Goal: Task Accomplishment & Management: Manage account settings

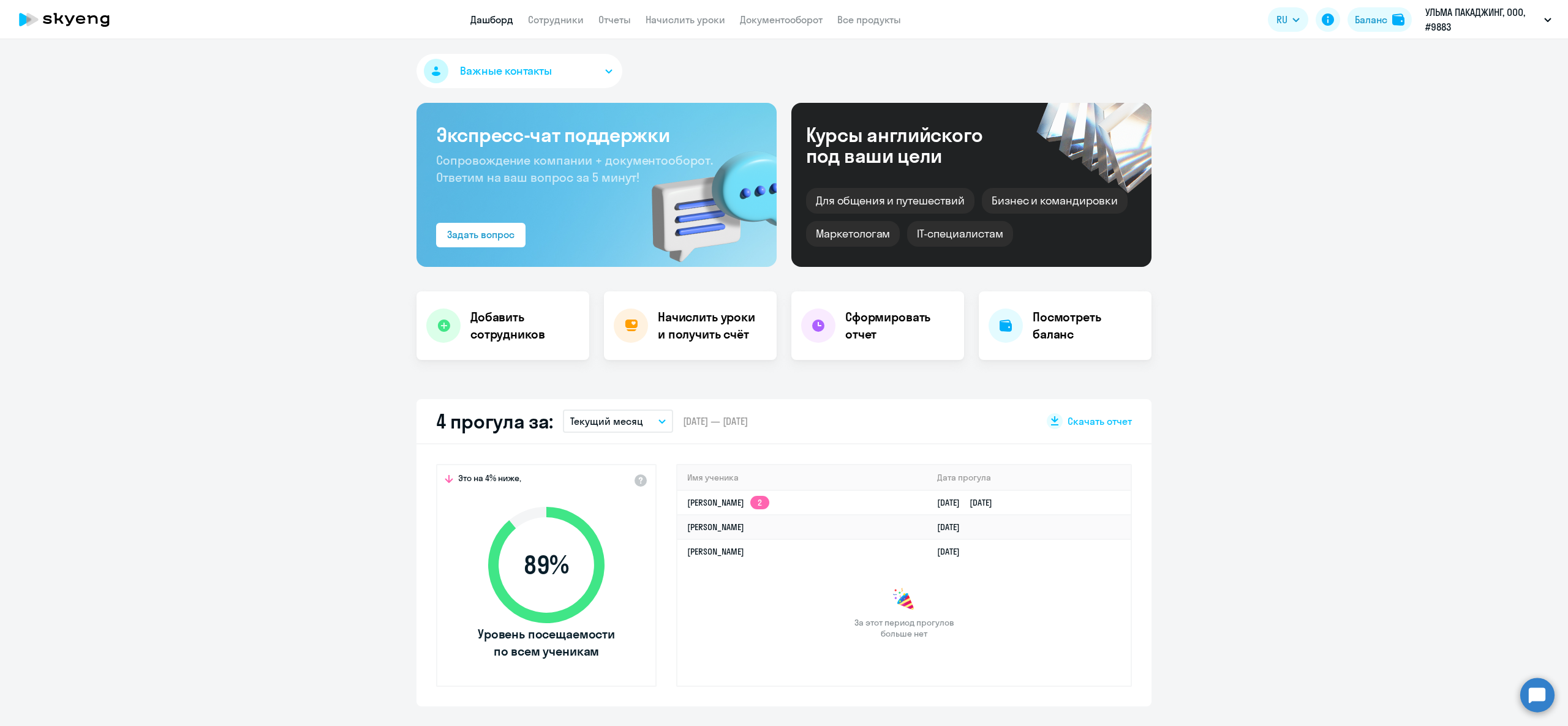
select select "30"
click at [1358, 31] on button "Баланс" at bounding box center [1380, 19] width 65 height 24
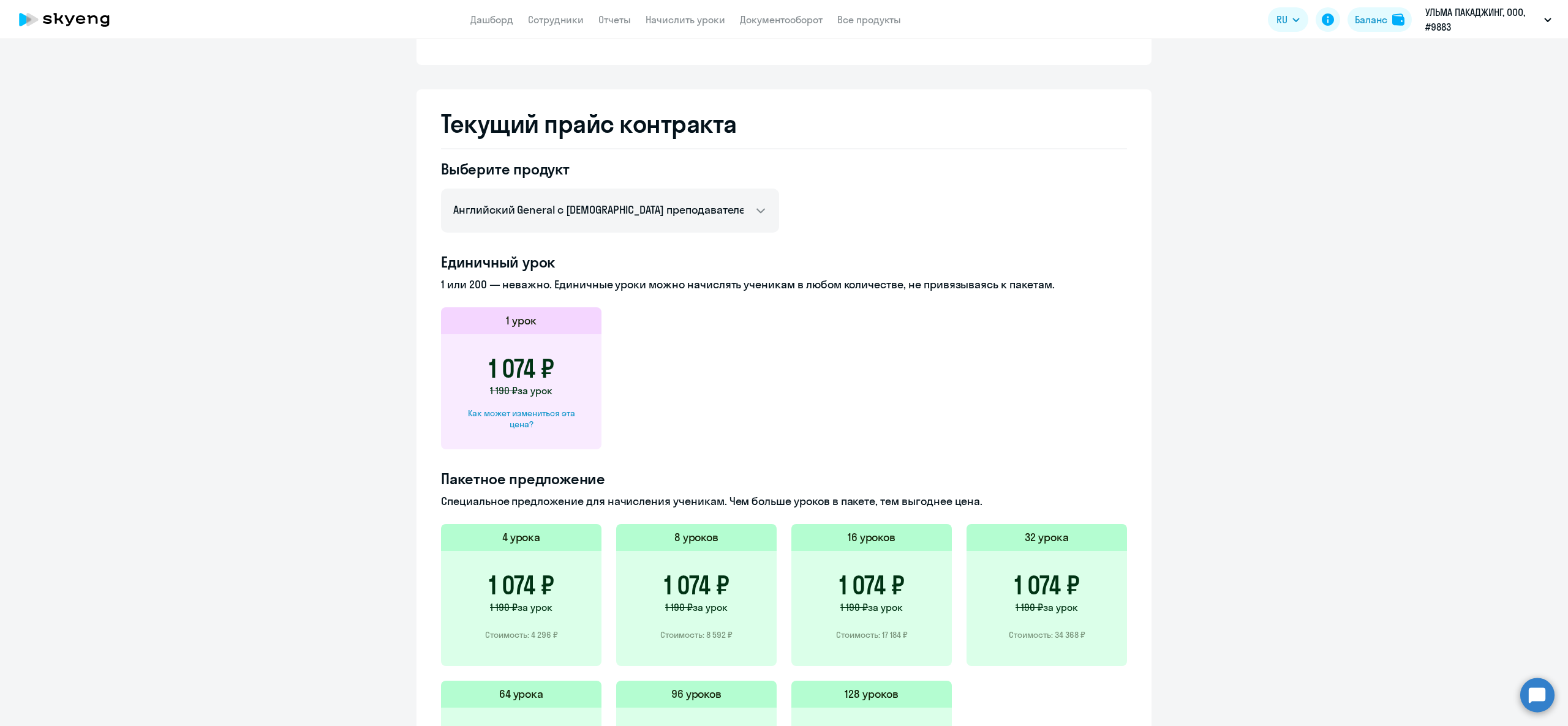
scroll to position [347, 0]
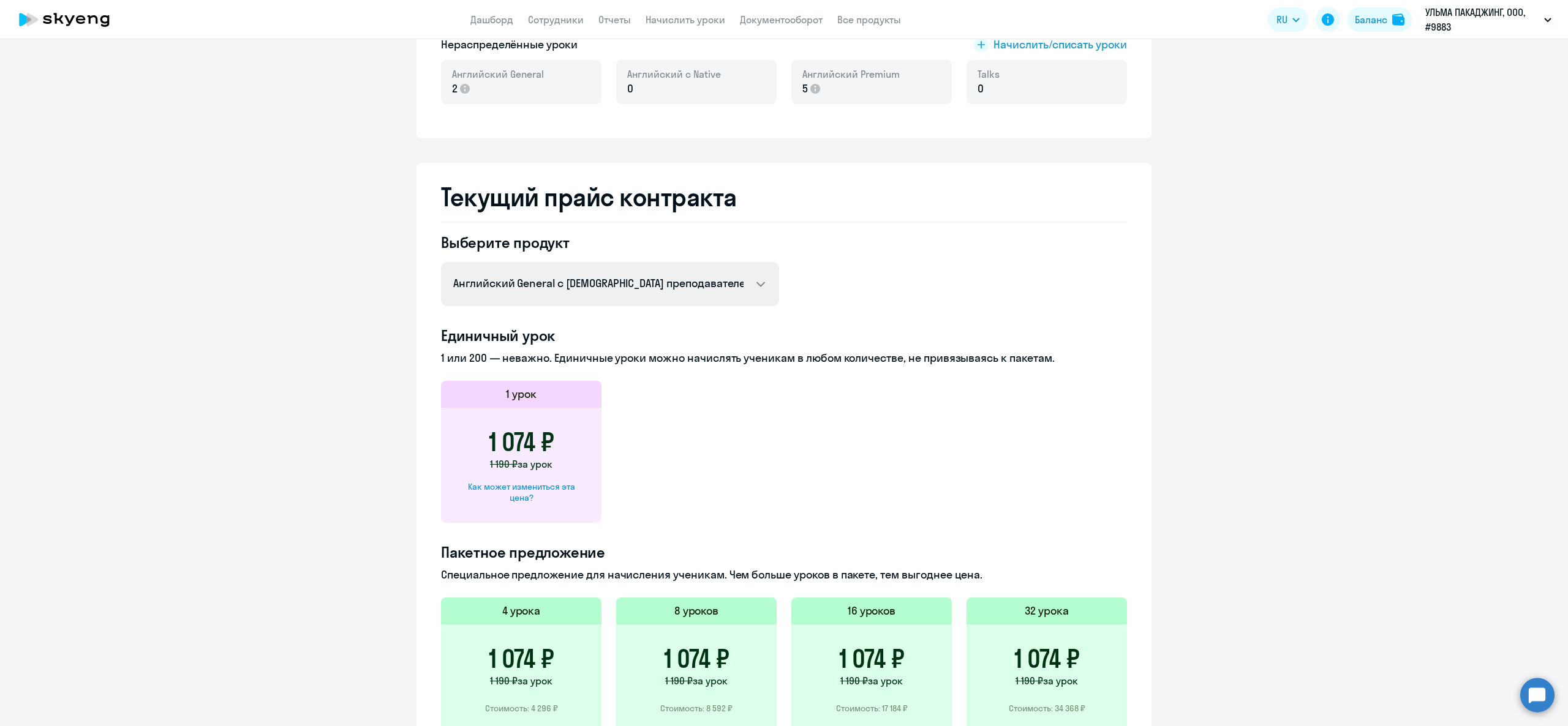
drag, startPoint x: 554, startPoint y: 254, endPoint x: 559, endPoint y: 262, distance: 9.4
click at [559, 262] on div "Выберите продукт Английский General с русскоговорящим преподавателем Английский…" at bounding box center [610, 269] width 338 height 73
click at [560, 263] on select "Английский General с русскоговорящим преподавателем Английский General с [DEMOG…" at bounding box center [610, 285] width 338 height 44
select select "english_adult_not_native_speaker_premium"
click at [441, 263] on select "Английский General с русскоговорящим преподавателем Английский General с [DEMOG…" at bounding box center [610, 285] width 338 height 44
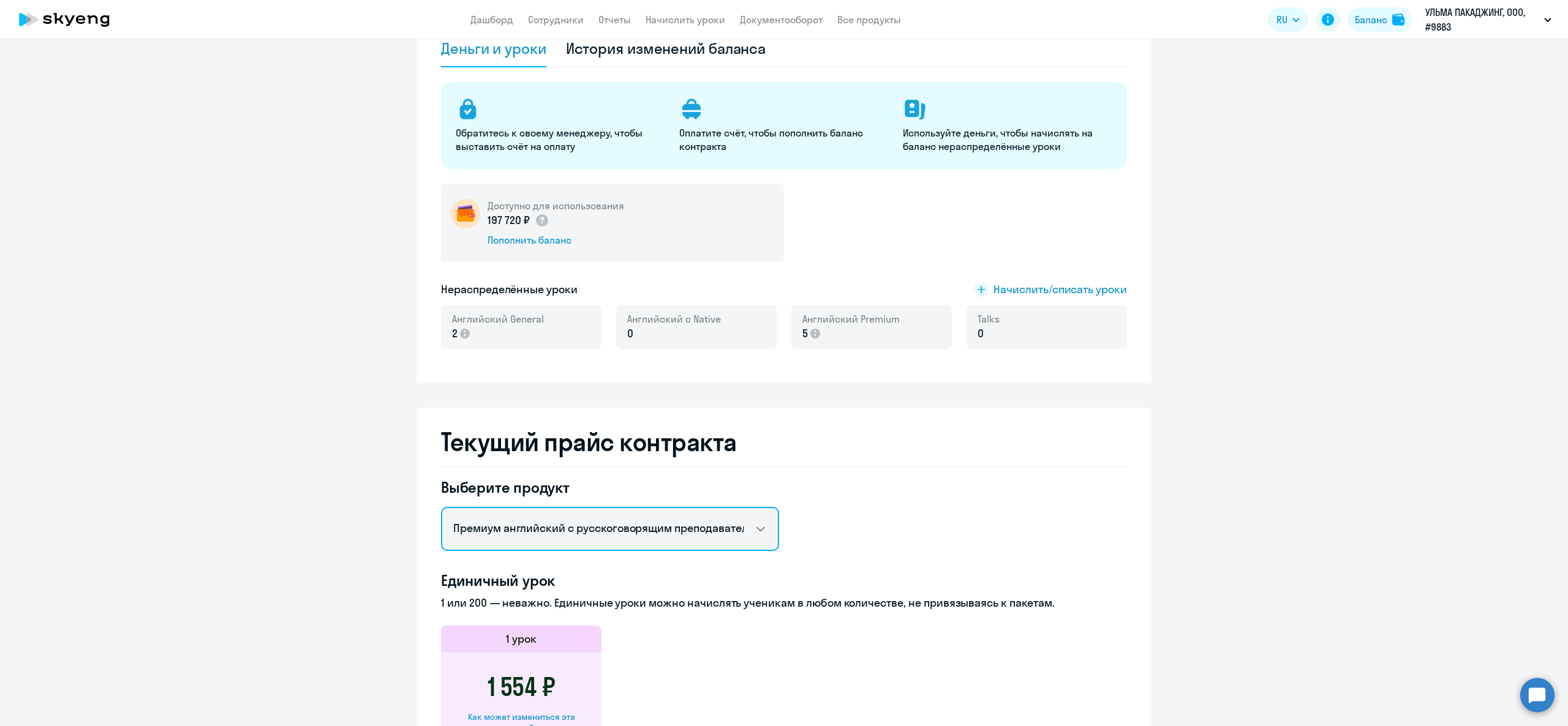
scroll to position [0, 0]
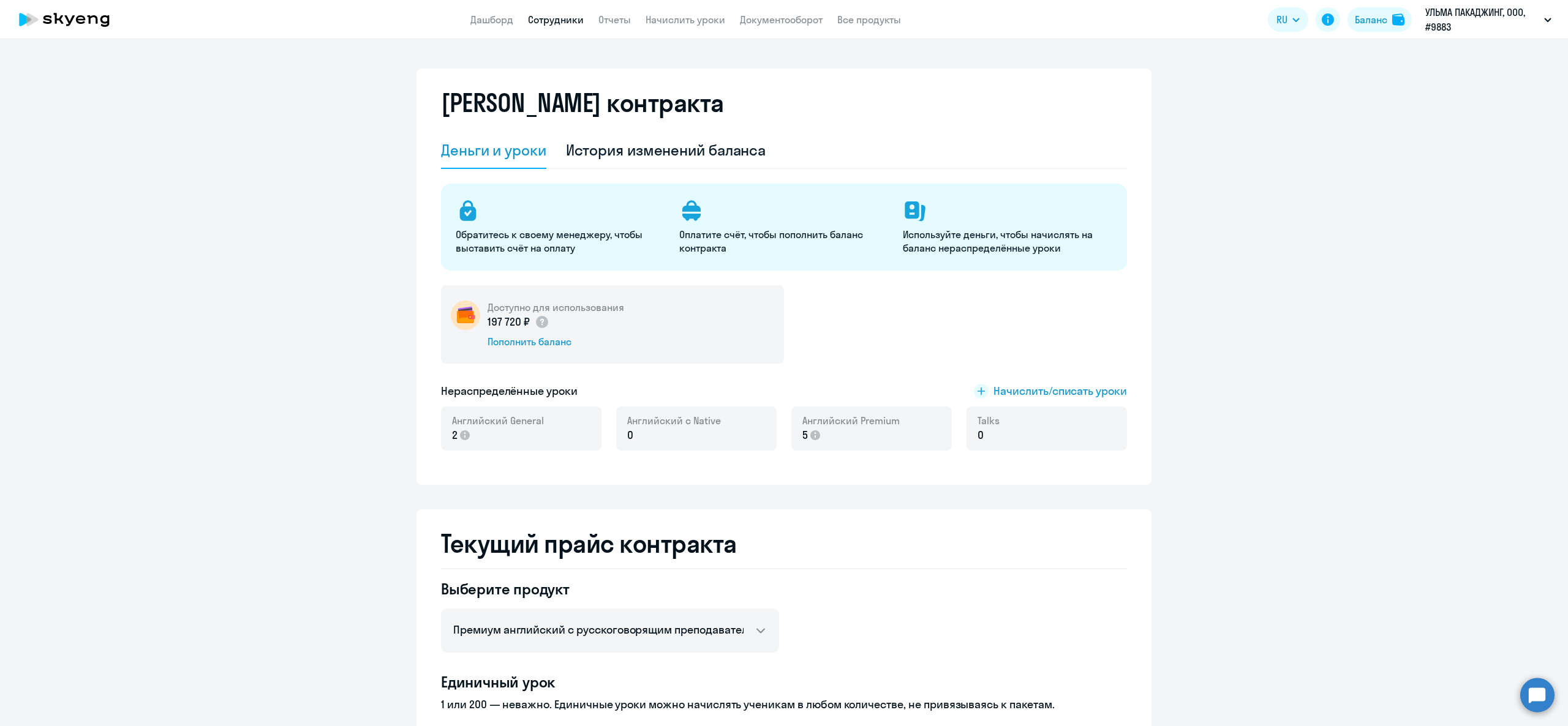
click at [554, 16] on link "Сотрудники" at bounding box center [556, 19] width 56 height 13
select select "30"
